Goal: Transaction & Acquisition: Subscribe to service/newsletter

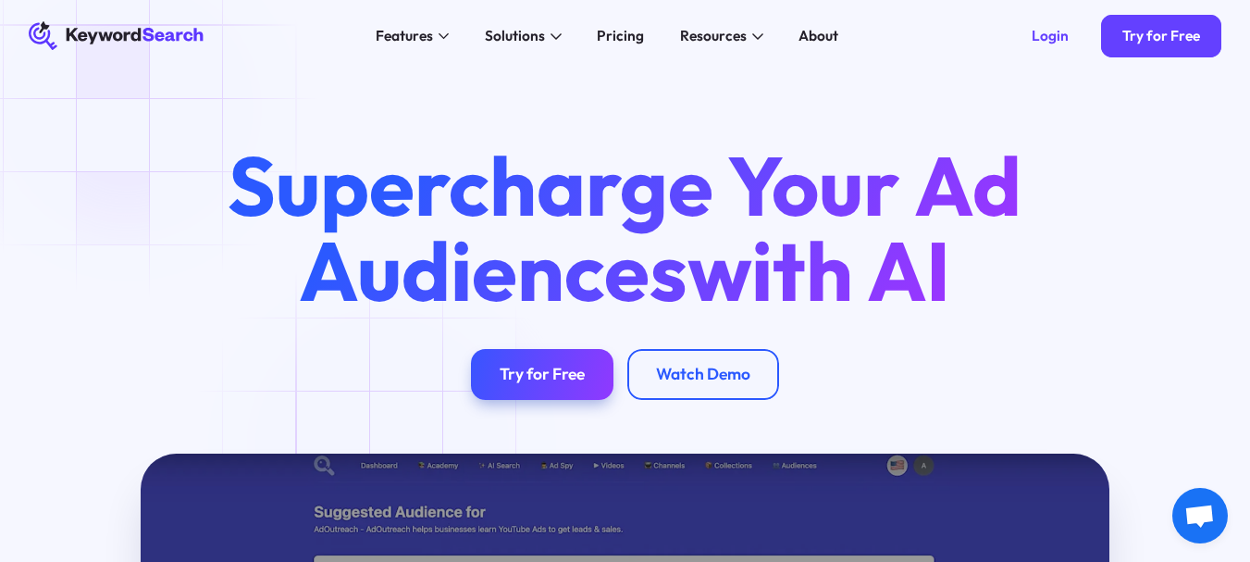
click at [129, 108] on div "Supercharge Your Ad Audiences with AI Try for Free Watch Demo" at bounding box center [625, 262] width 1250 height 381
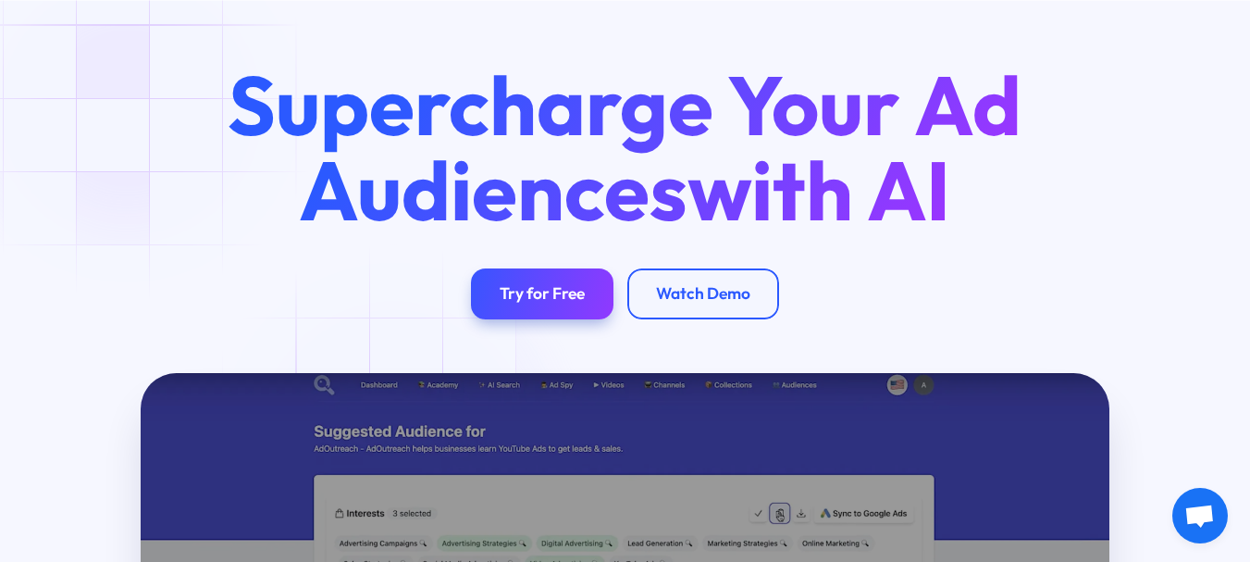
scroll to position [185, 0]
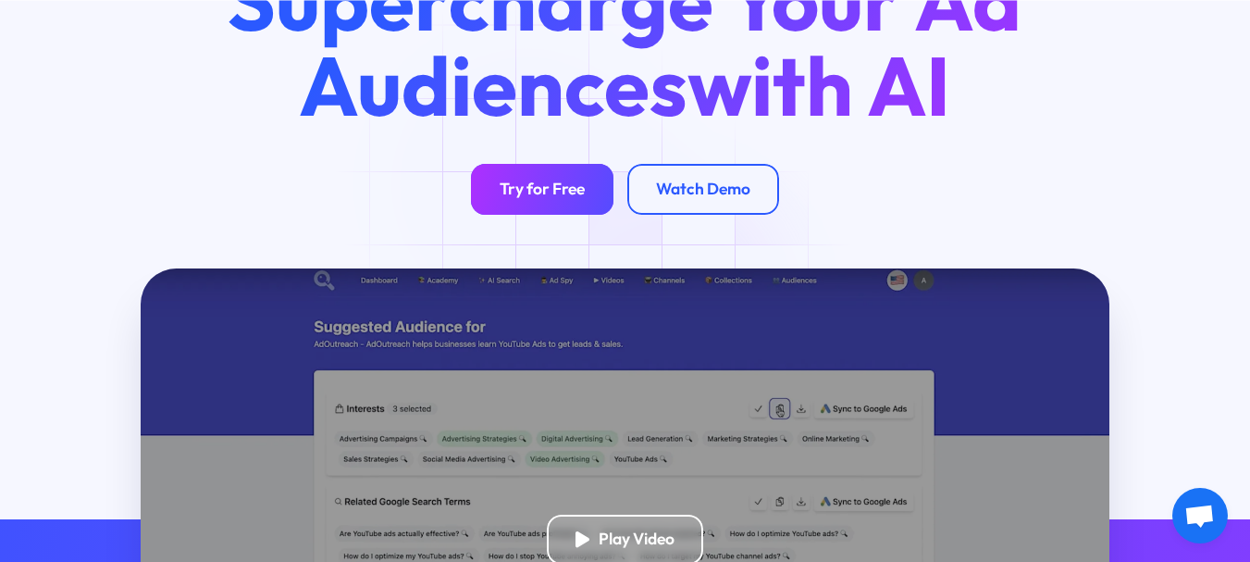
click at [533, 184] on div "Try for Free" at bounding box center [542, 190] width 85 height 20
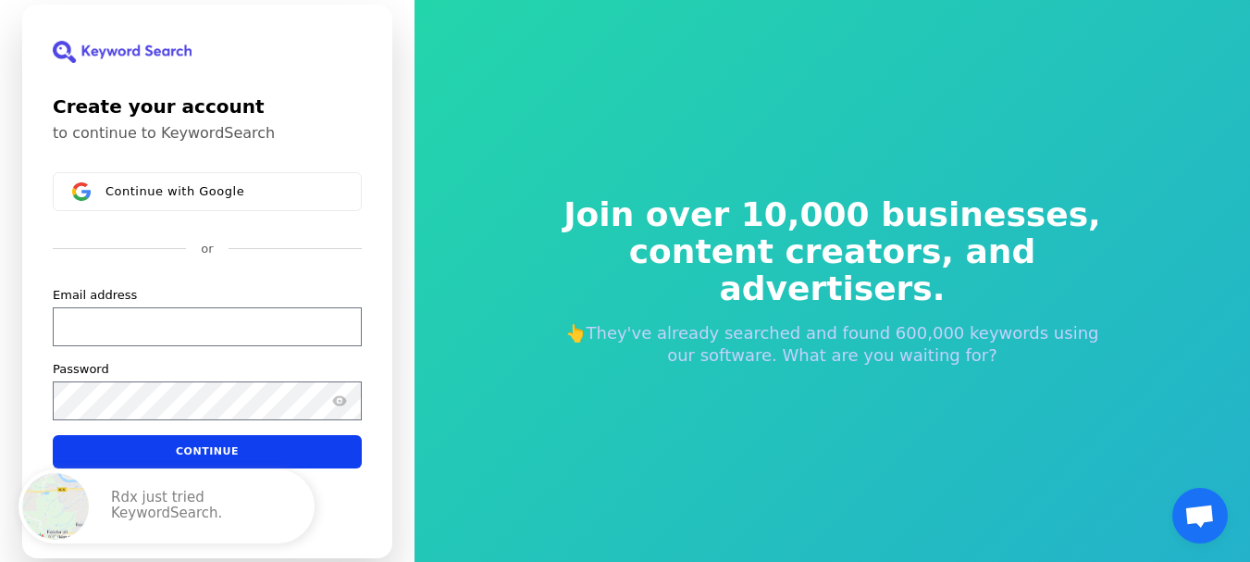
scroll to position [22, 0]
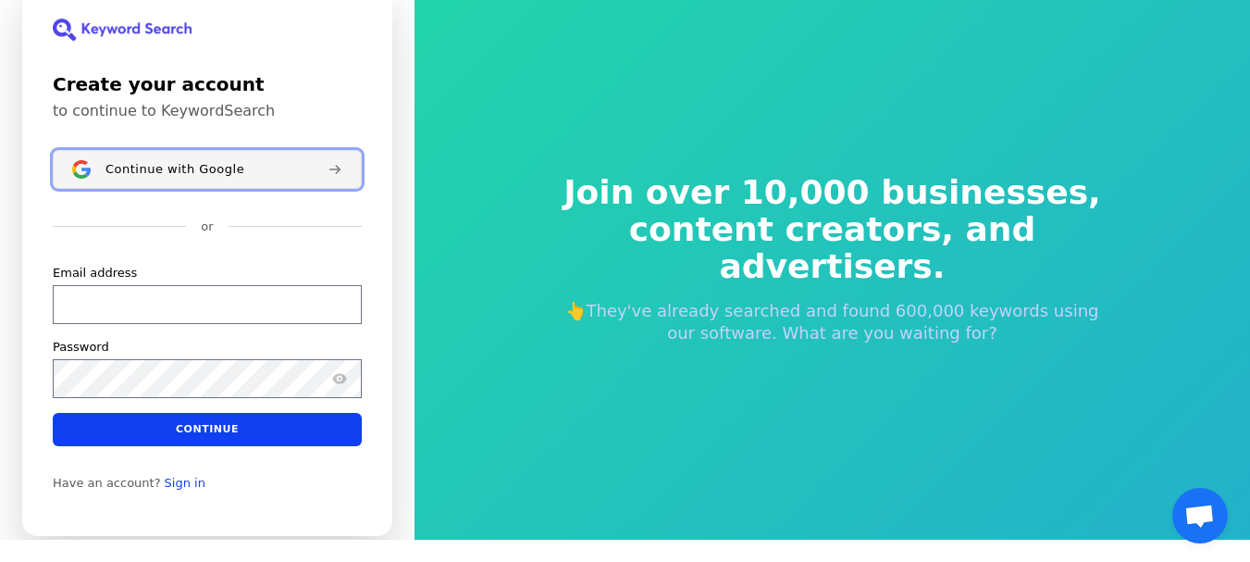
click at [174, 166] on span "Continue with Google" at bounding box center [174, 168] width 139 height 15
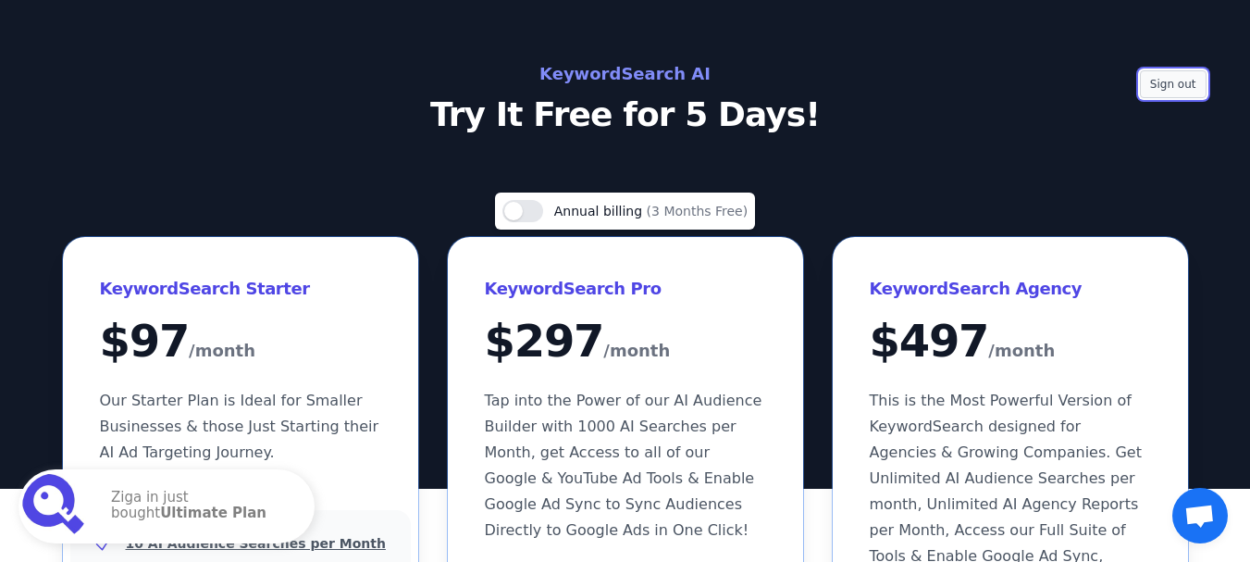
click at [1176, 81] on button "Sign out" at bounding box center [1173, 84] width 67 height 28
